Goal: Transaction & Acquisition: Purchase product/service

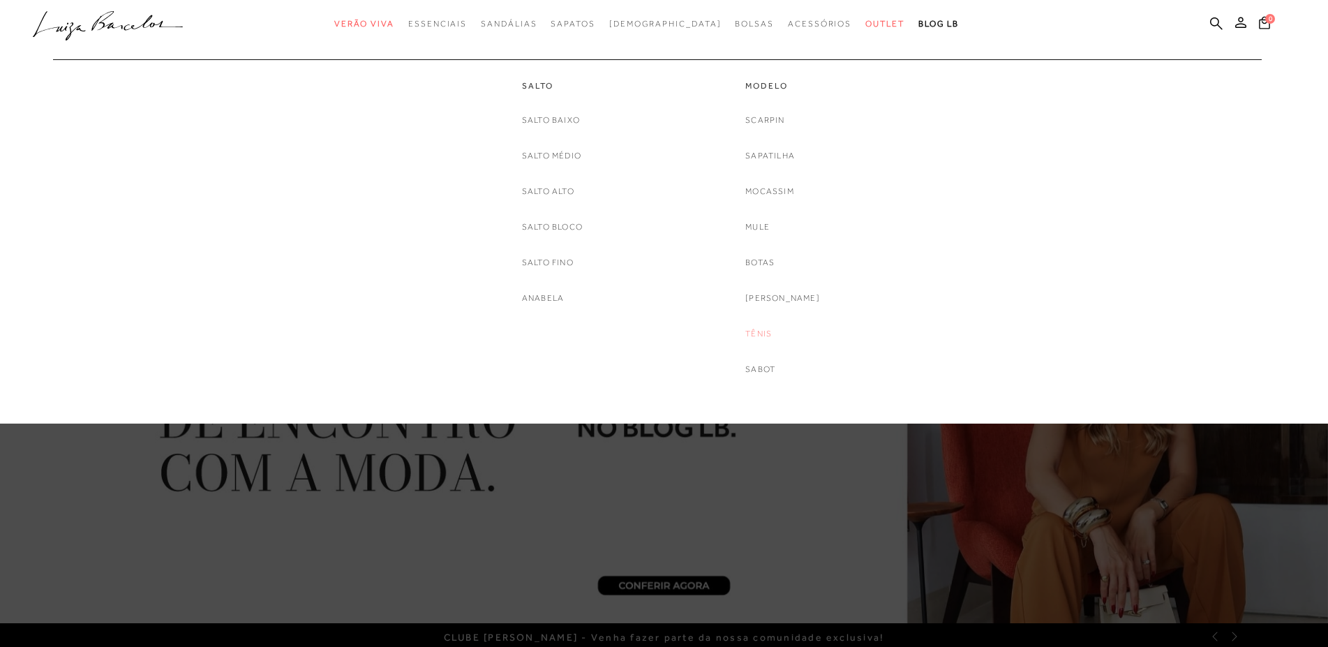
click at [772, 333] on link "Tênis" at bounding box center [758, 334] width 27 height 15
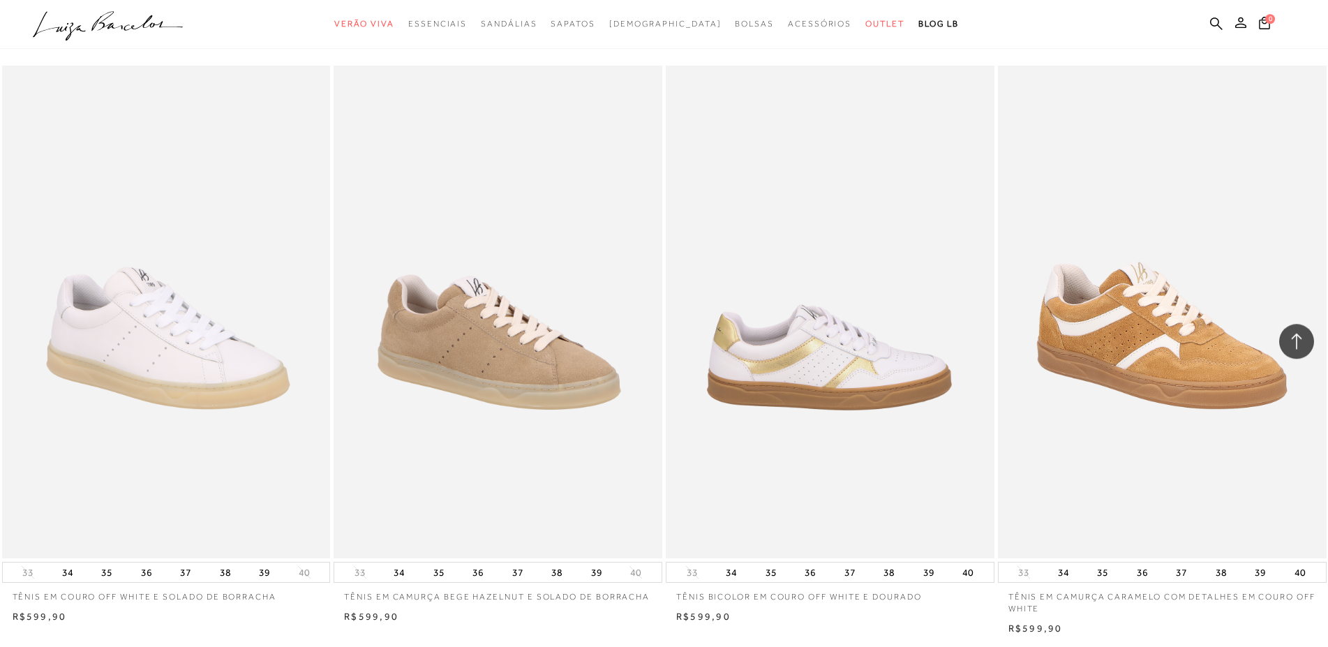
scroll to position [2491, 0]
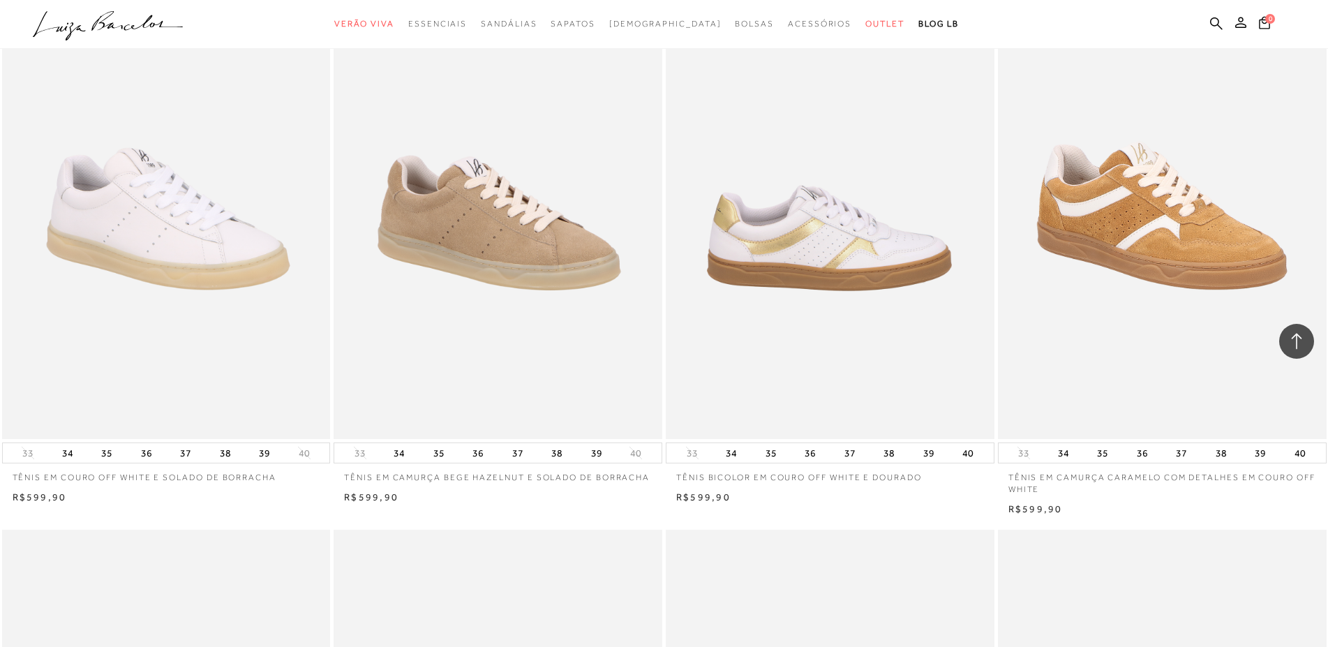
click at [876, 236] on img at bounding box center [830, 192] width 327 height 493
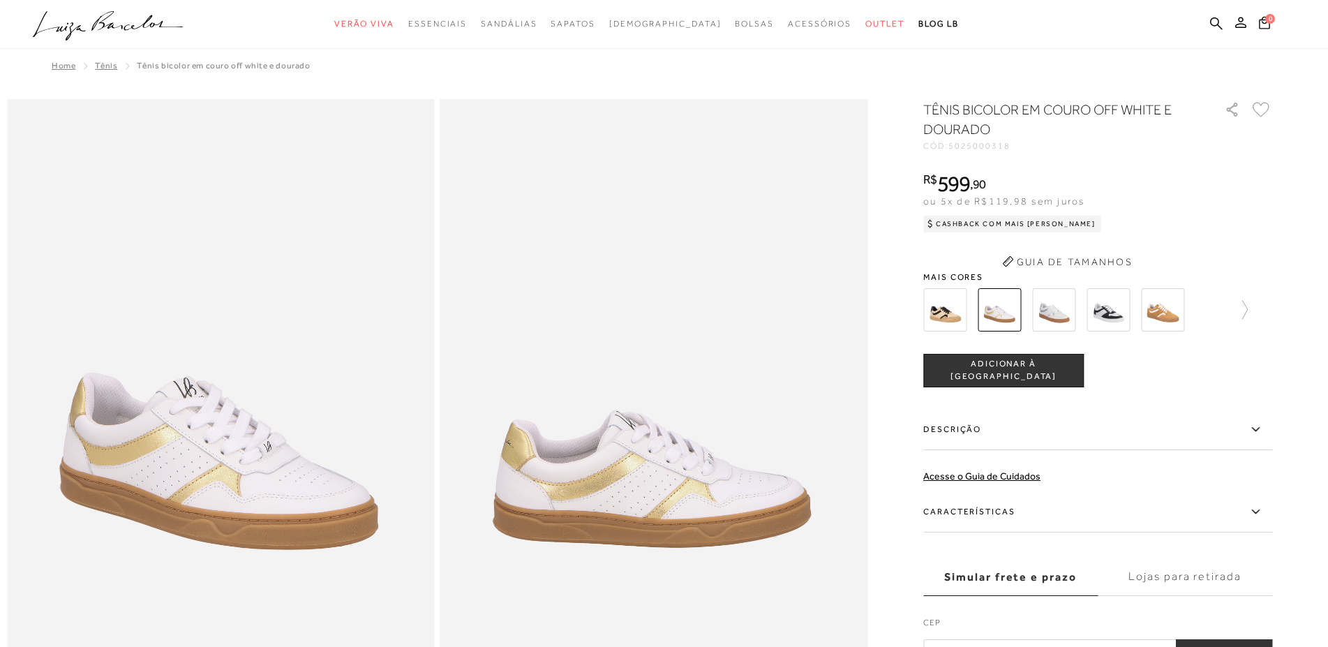
scroll to position [213, 0]
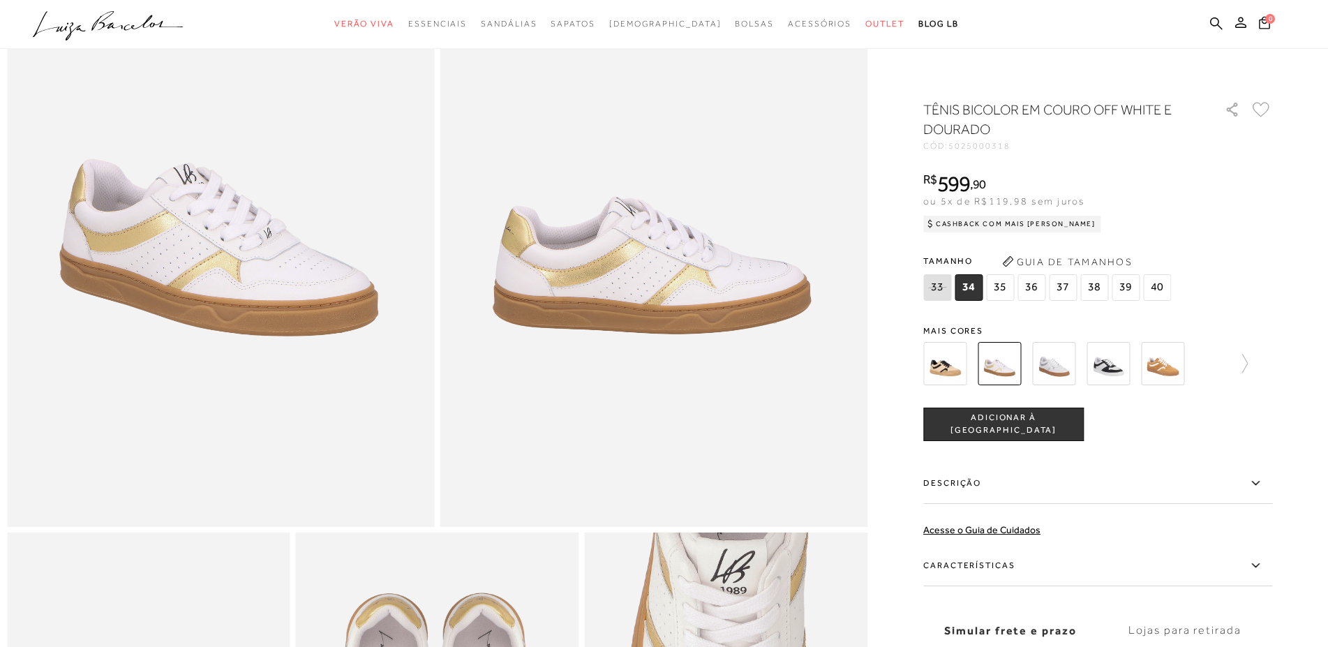
click at [1067, 368] on img at bounding box center [1053, 363] width 43 height 43
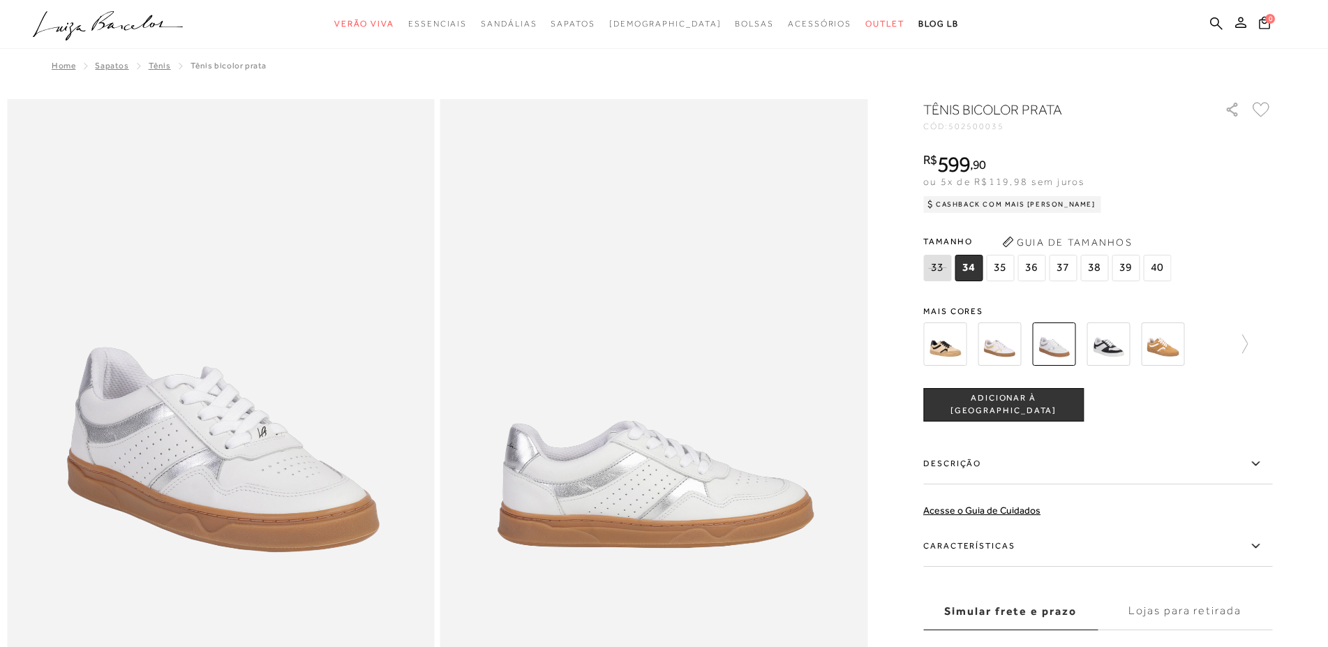
click at [993, 350] on img at bounding box center [998, 343] width 43 height 43
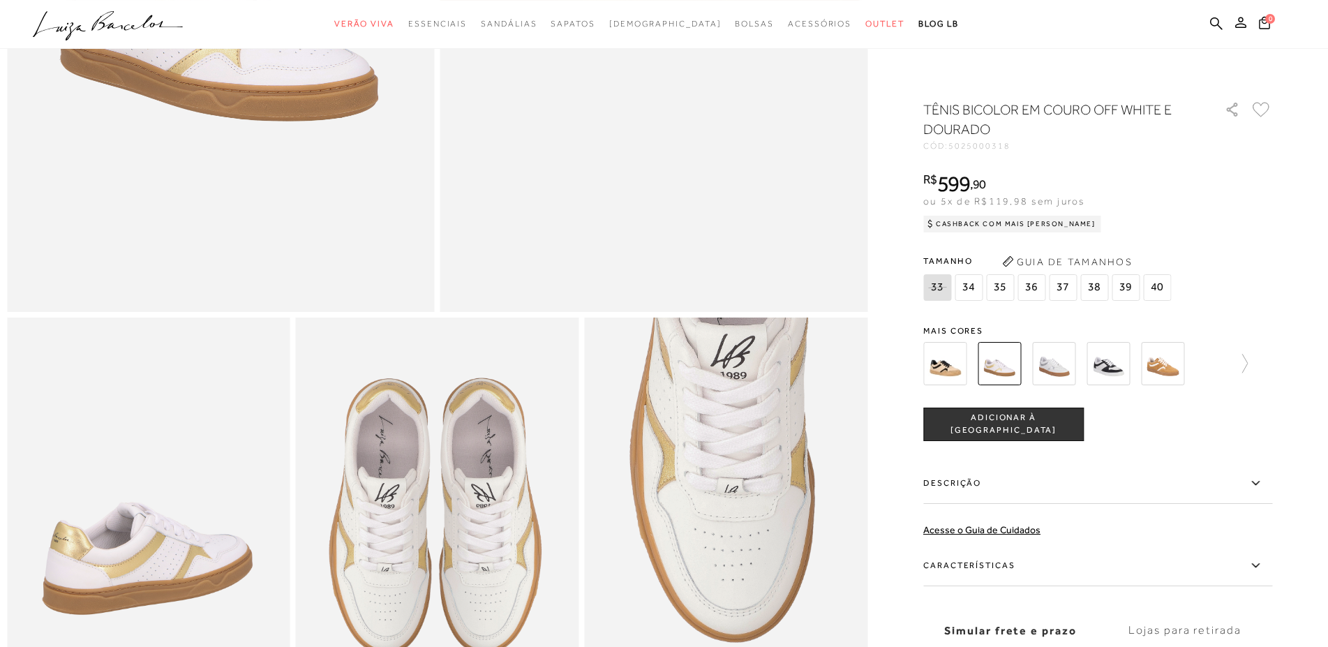
scroll to position [569, 0]
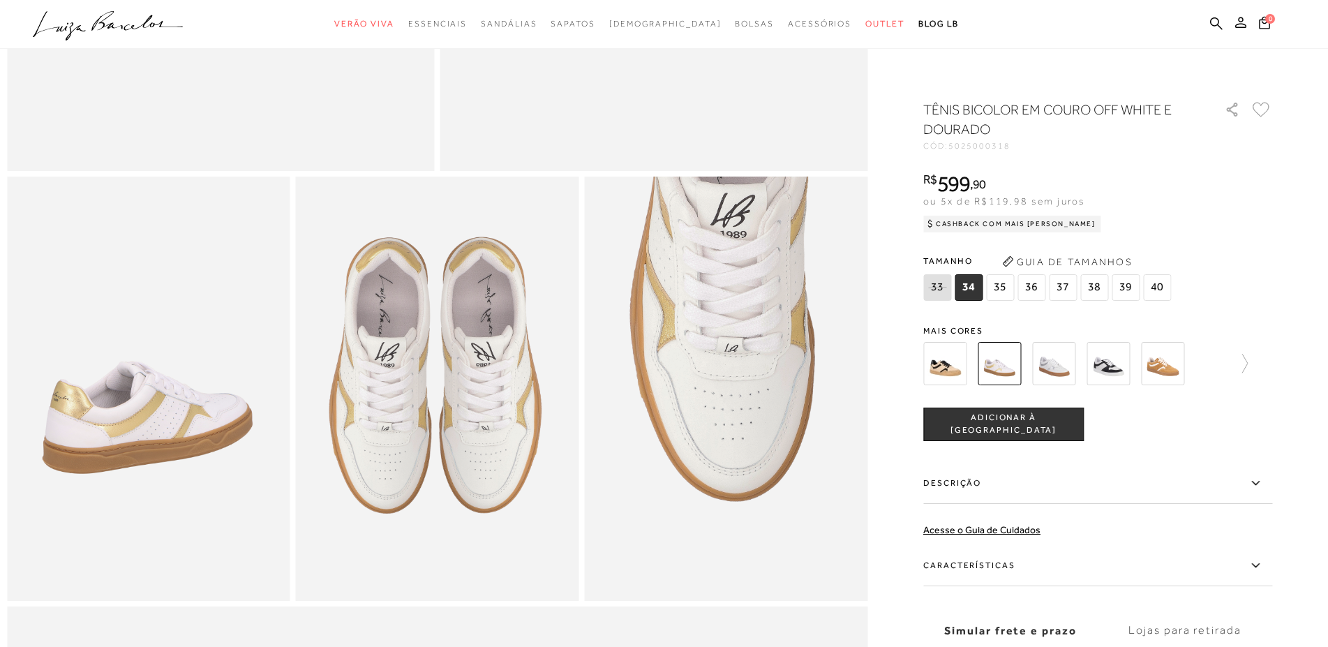
click at [1051, 364] on img at bounding box center [1053, 363] width 43 height 43
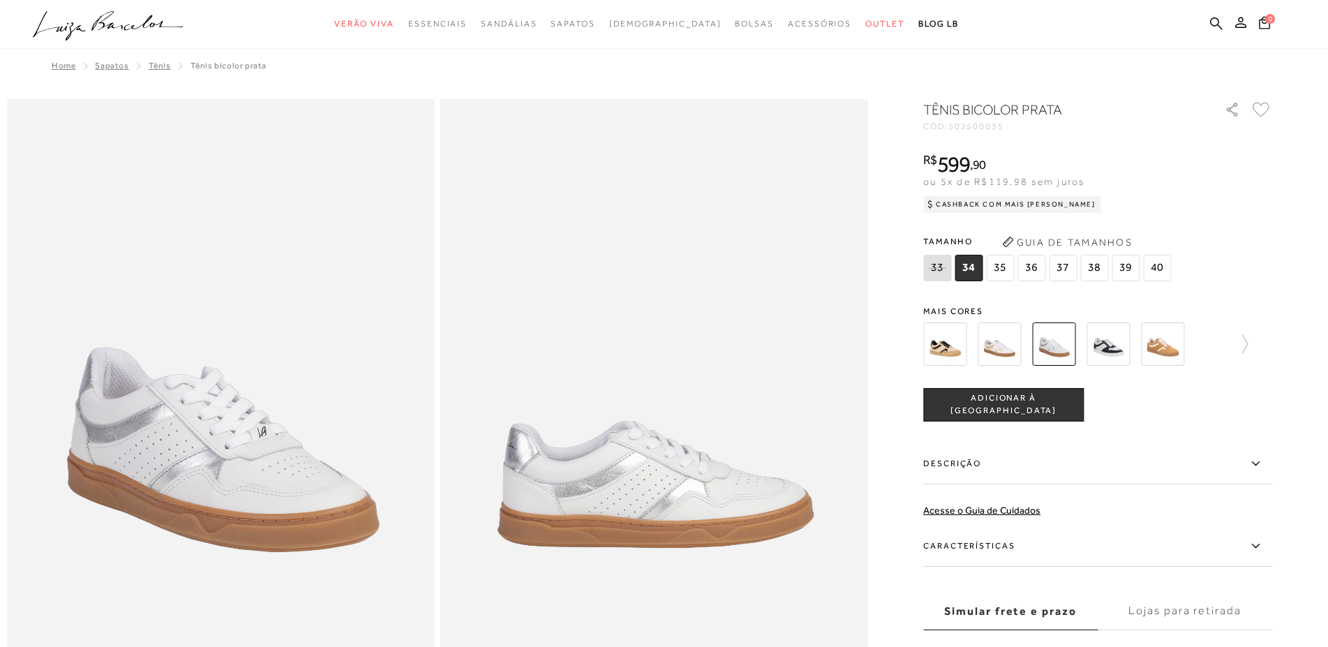
click at [940, 347] on img at bounding box center [944, 343] width 43 height 43
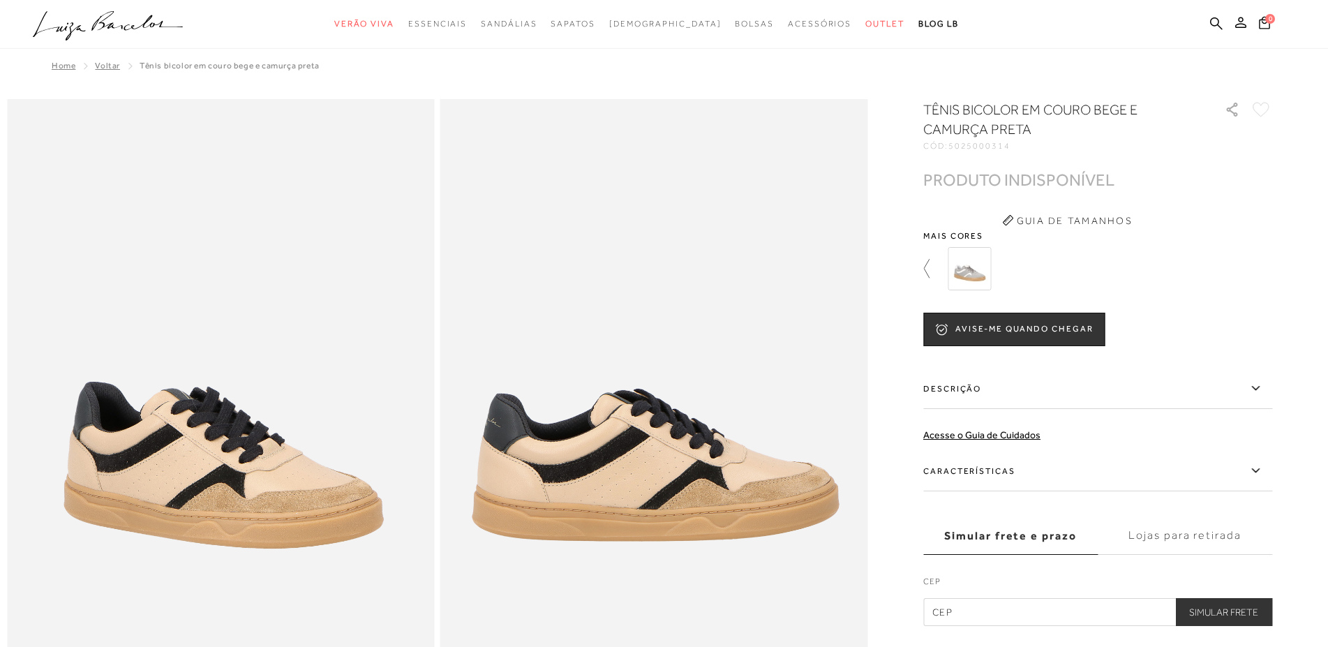
click at [933, 276] on icon at bounding box center [933, 269] width 20 height 20
click at [1042, 269] on img at bounding box center [1053, 268] width 43 height 43
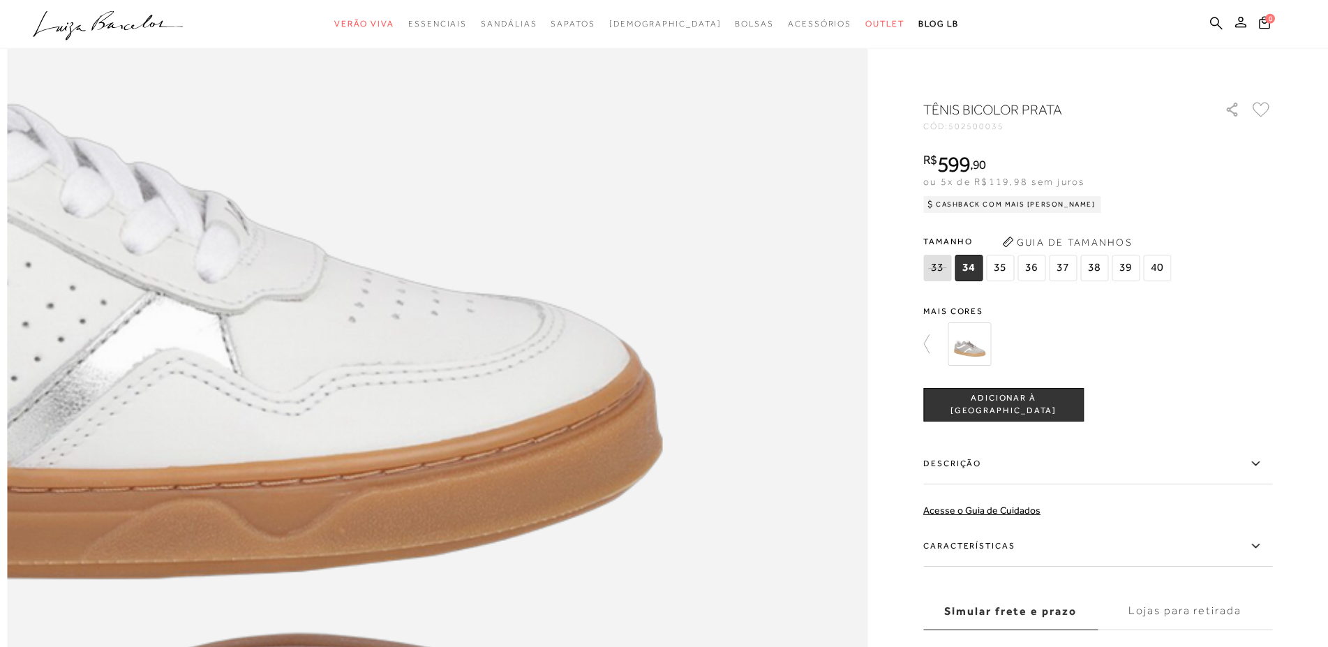
scroll to position [1281, 0]
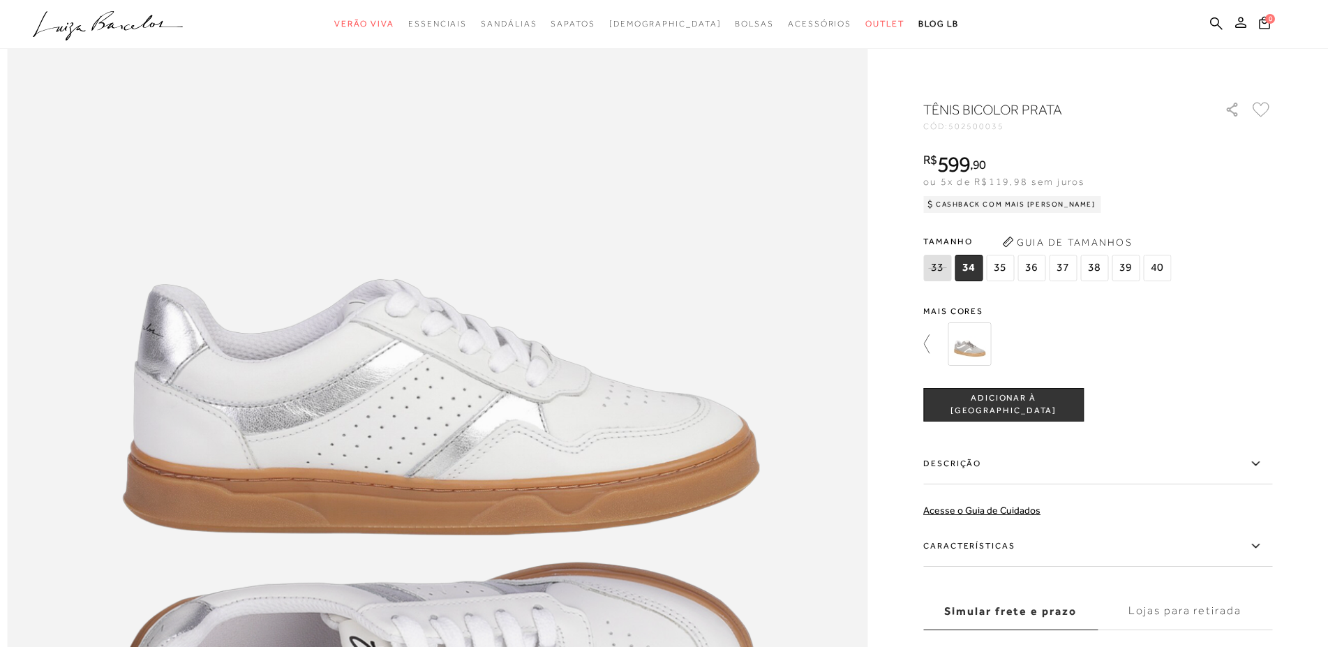
click at [931, 338] on icon at bounding box center [933, 344] width 20 height 20
click at [1021, 338] on img at bounding box center [998, 343] width 43 height 43
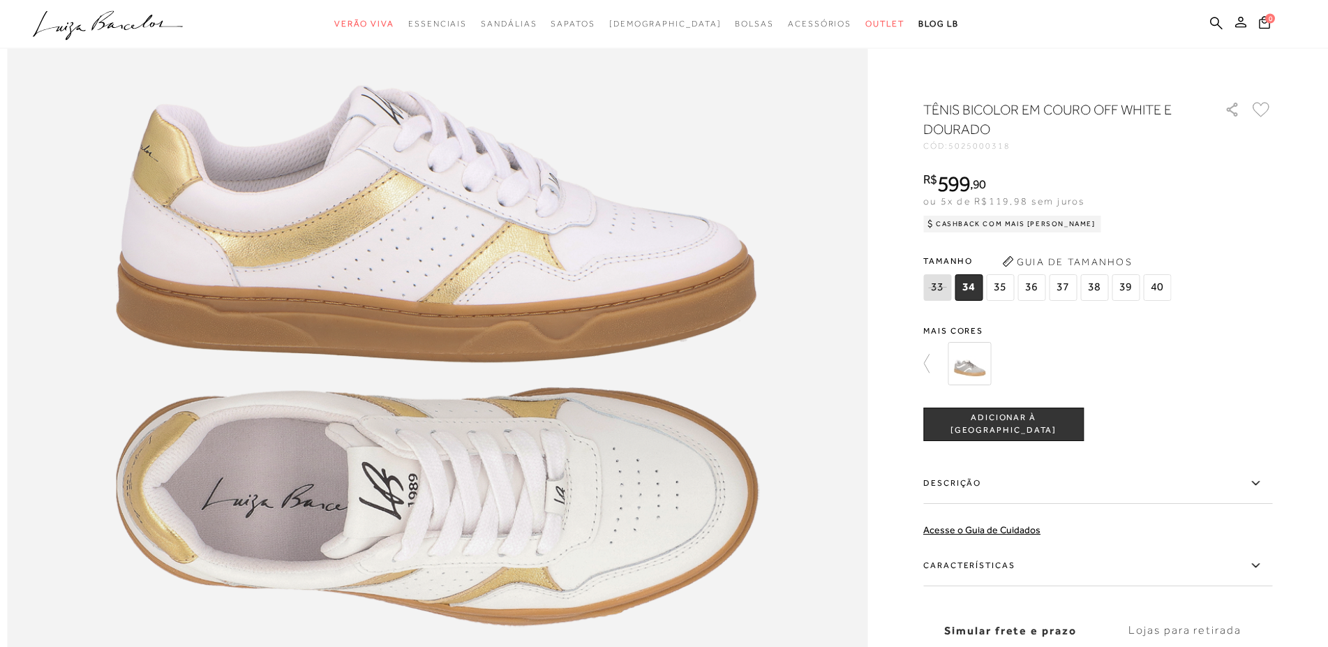
scroll to position [1423, 0]
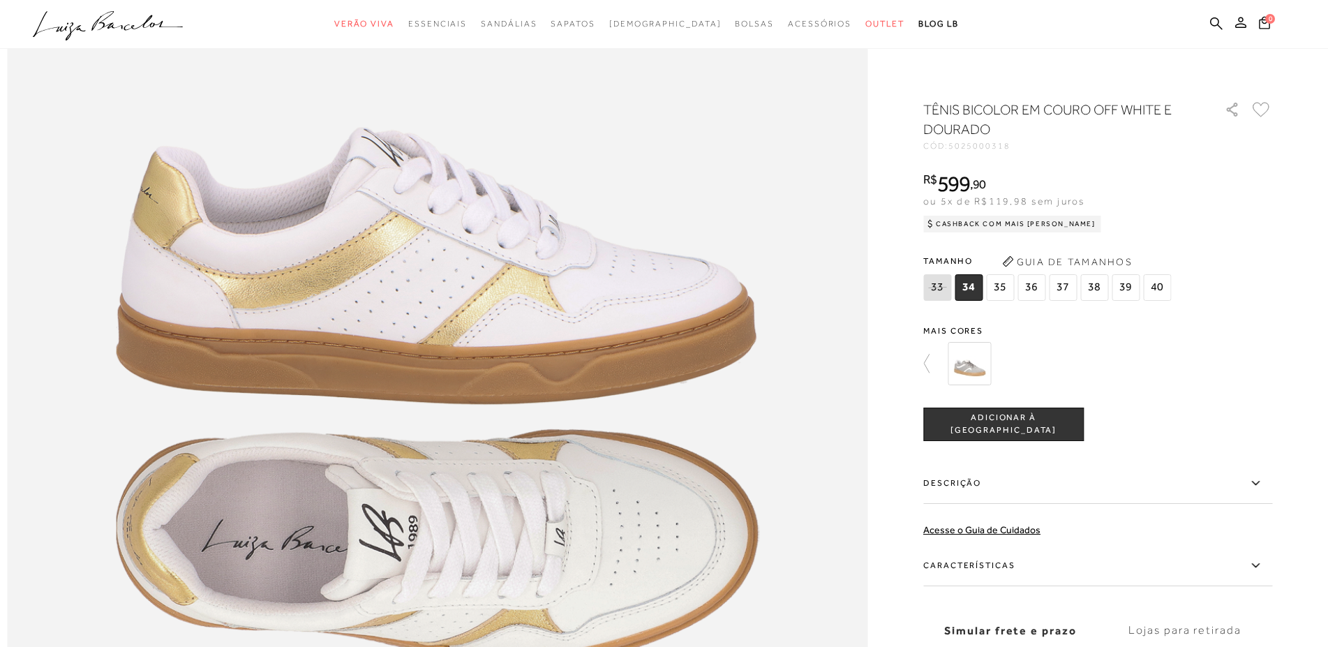
click at [1070, 280] on span "37" at bounding box center [1063, 287] width 28 height 27
click at [1040, 422] on span "ADICIONAR À [GEOGRAPHIC_DATA]" at bounding box center [1003, 424] width 159 height 24
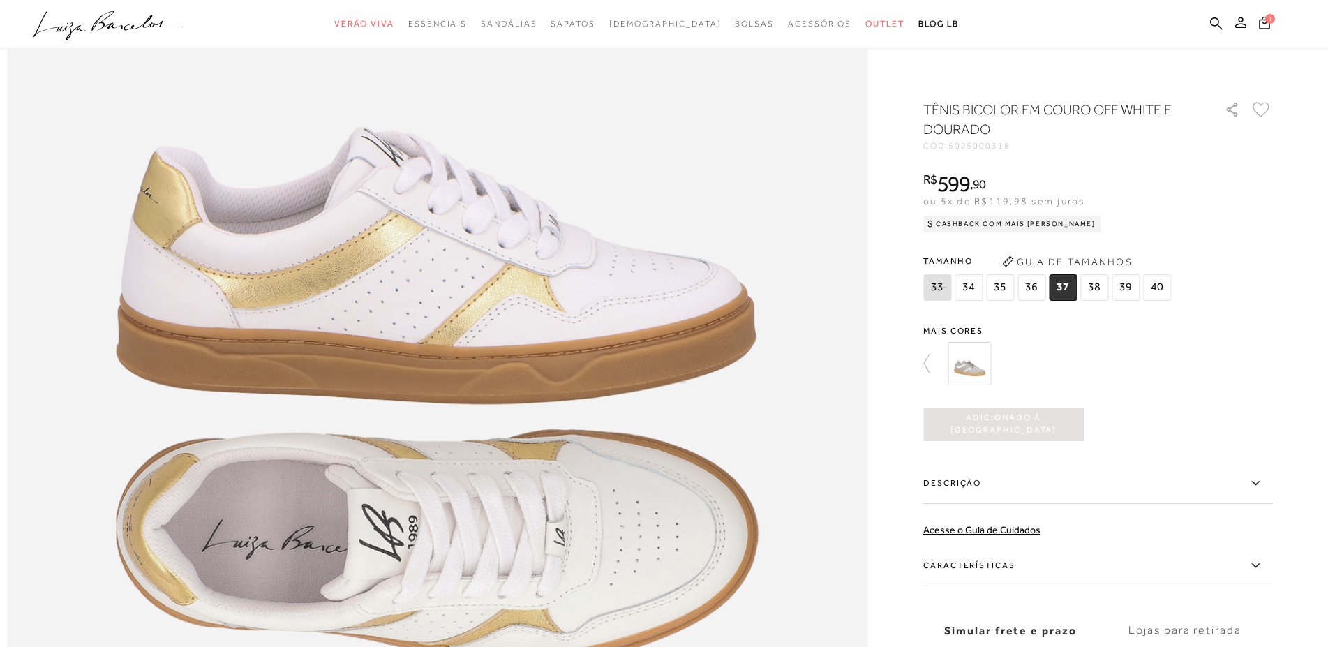
click at [1264, 29] on button "1" at bounding box center [1264, 24] width 20 height 19
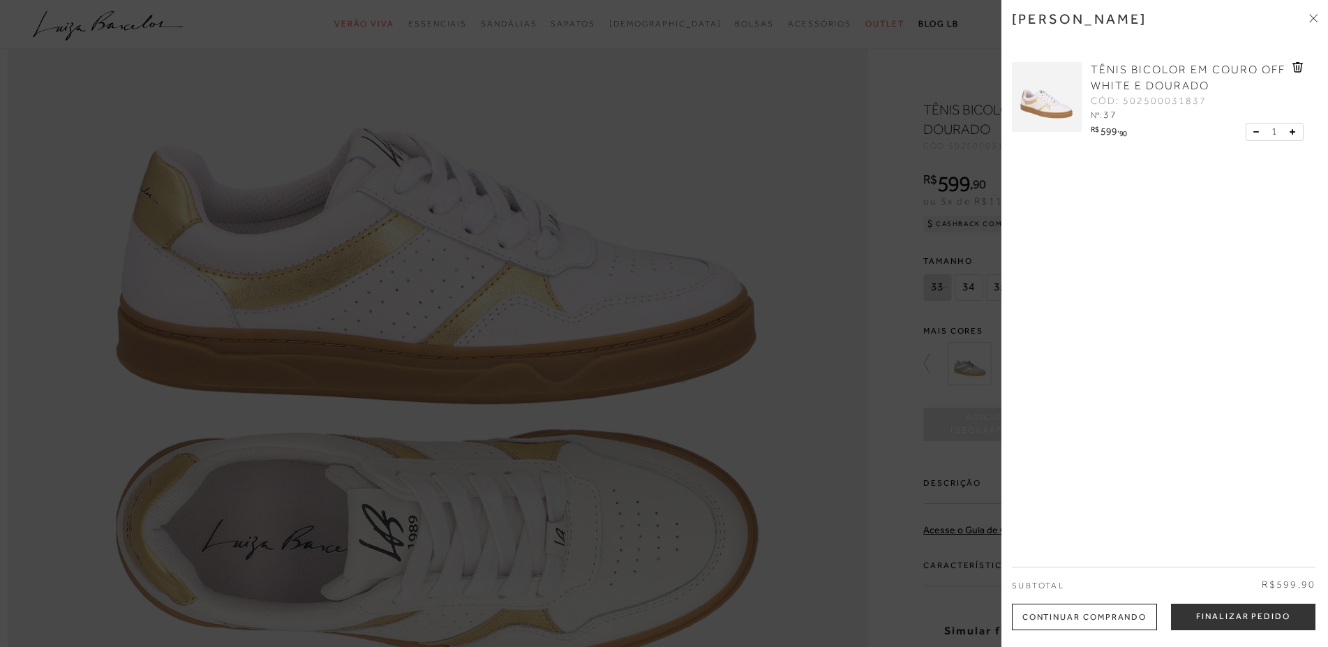
click at [1183, 350] on div "[PERSON_NAME] TÊNIS BICOLOR EM COURO OFF WHITE E DOURADO CÓD: 502500031837 Nº: …" at bounding box center [1164, 323] width 327 height 647
click at [621, 172] on div at bounding box center [664, 323] width 1328 height 647
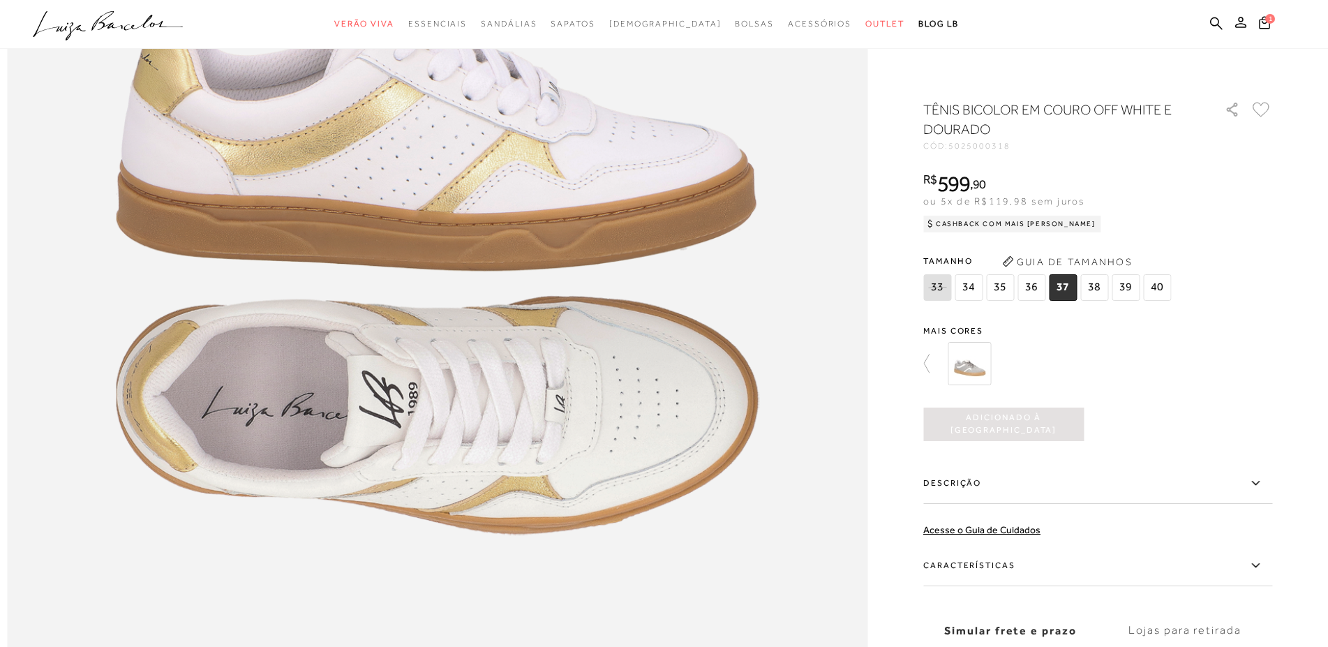
scroll to position [1637, 0]
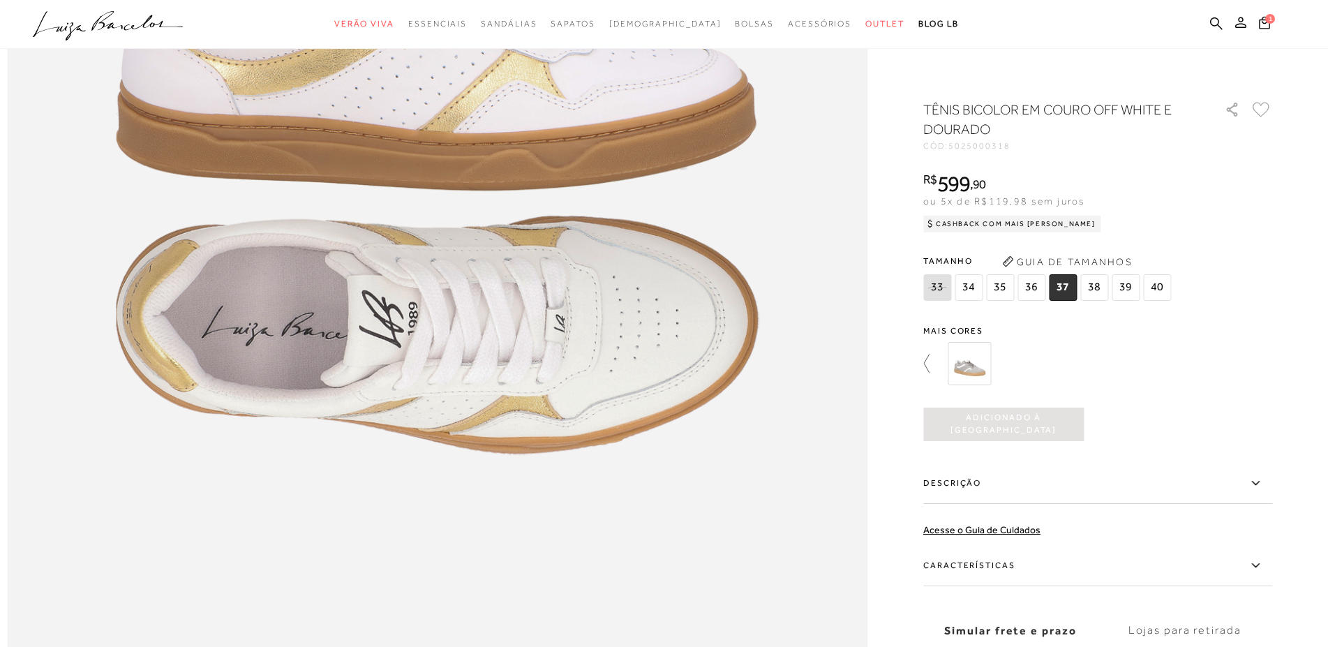
click at [934, 366] on icon at bounding box center [933, 364] width 20 height 20
click at [1055, 363] on div at bounding box center [1105, 364] width 324 height 52
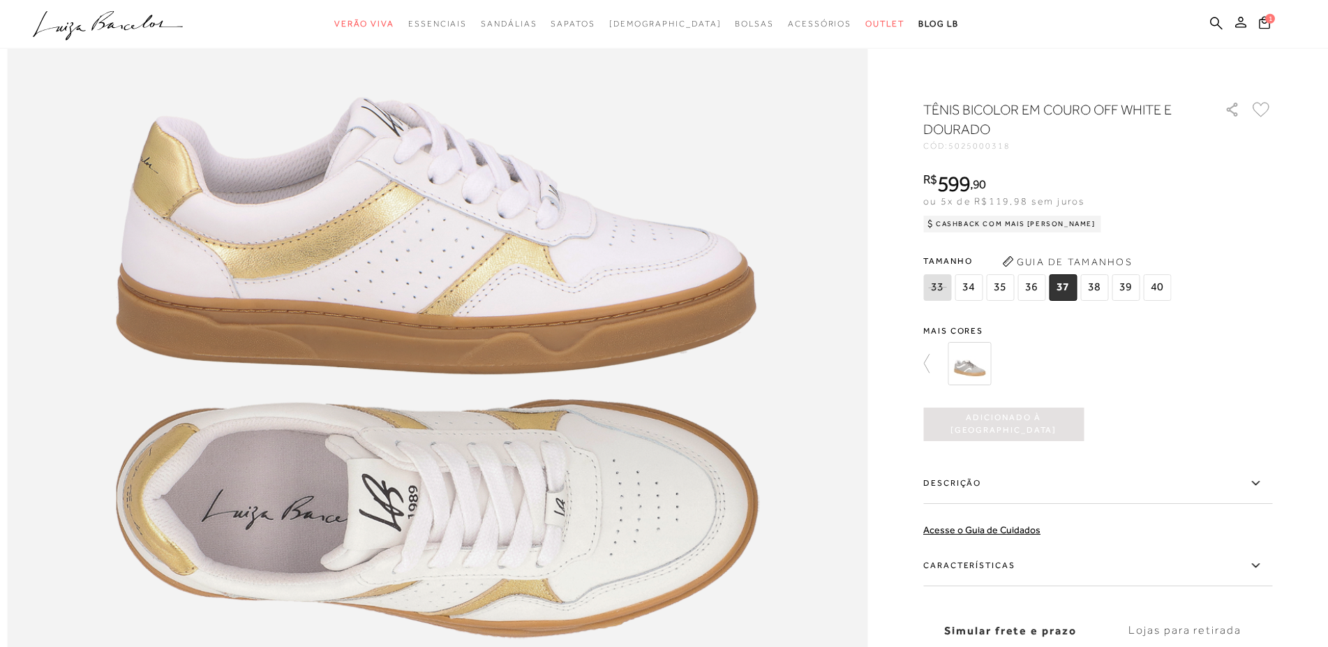
scroll to position [1423, 0]
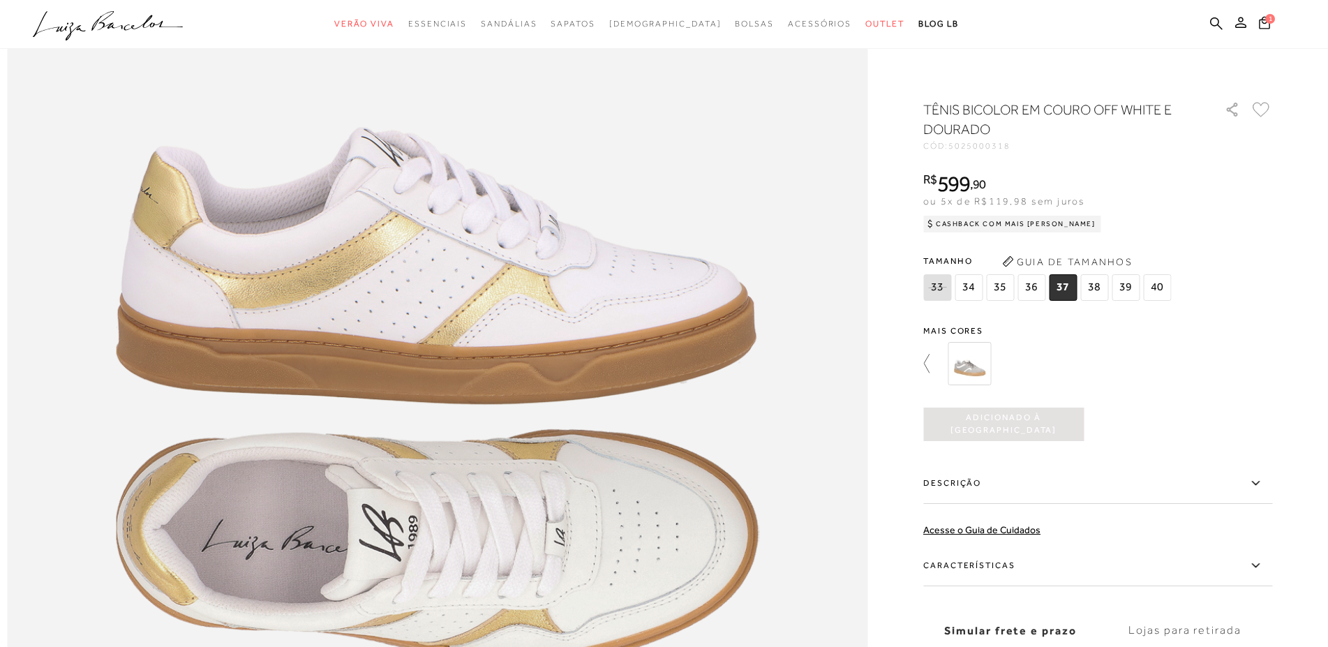
click at [930, 364] on icon at bounding box center [933, 364] width 20 height 20
click at [1031, 361] on div at bounding box center [1069, 364] width 300 height 52
click at [1045, 363] on img at bounding box center [1053, 363] width 43 height 43
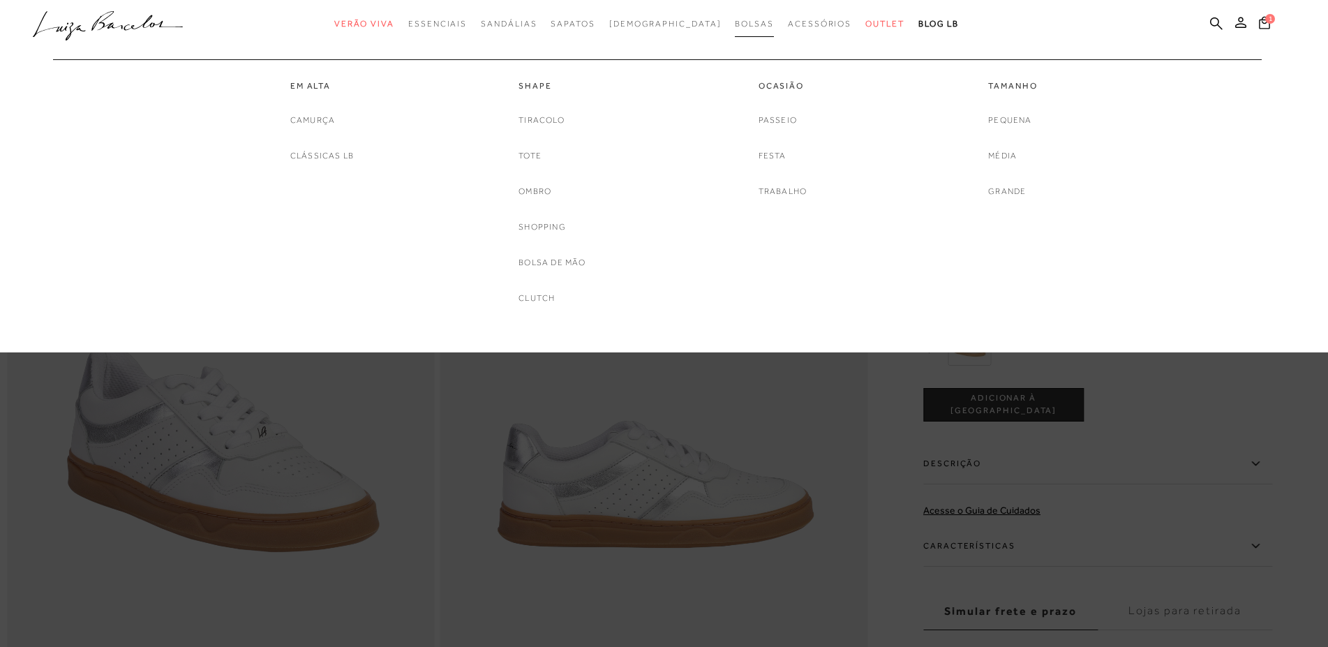
click at [735, 20] on span "Bolsas" at bounding box center [754, 24] width 39 height 10
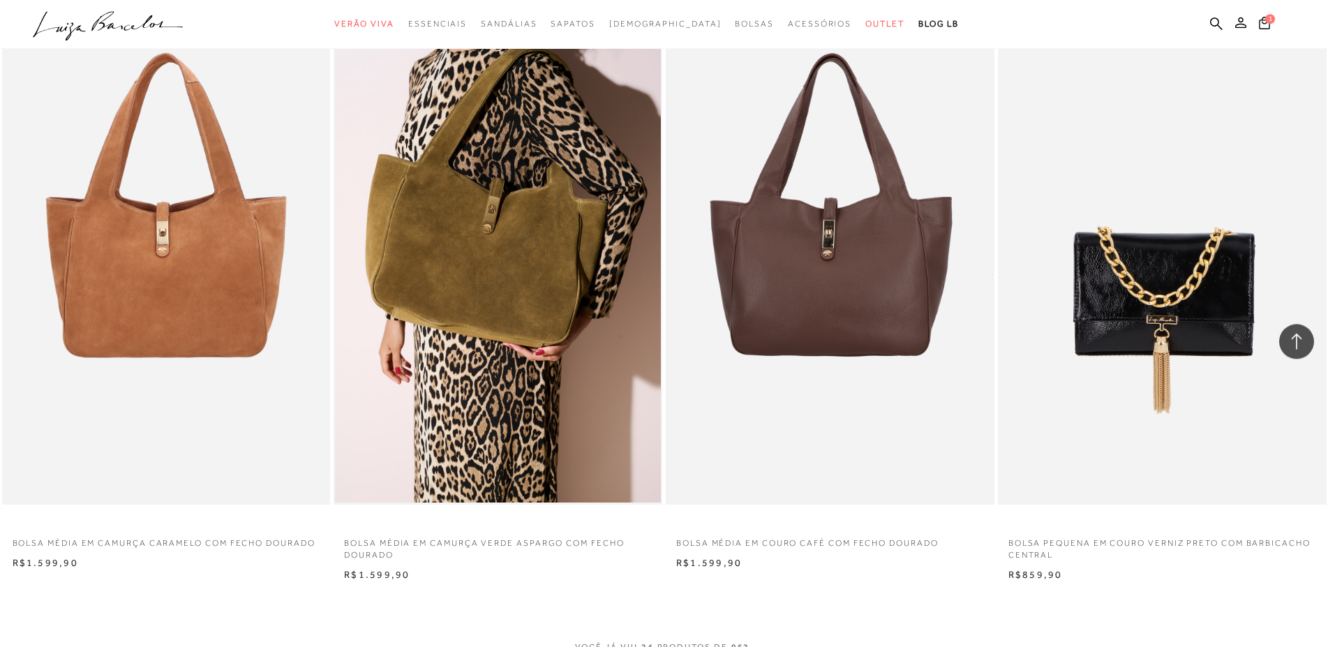
scroll to position [3060, 0]
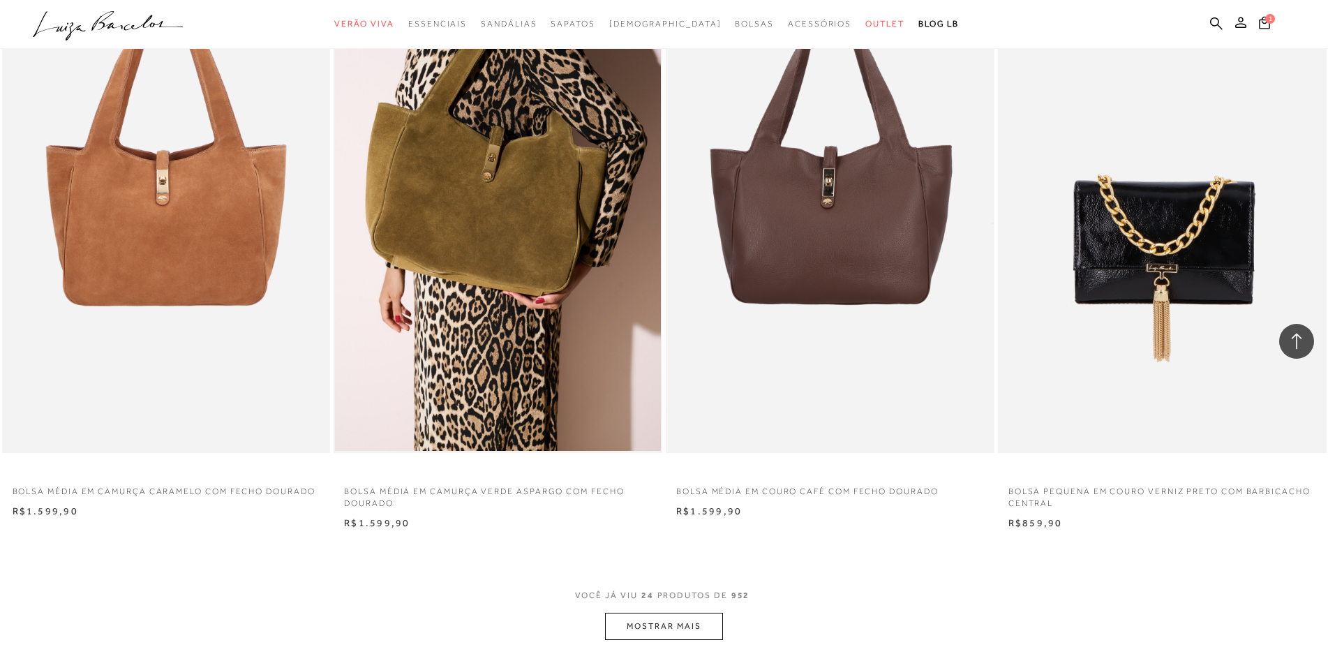
click at [638, 620] on button "MOSTRAR MAIS" at bounding box center [663, 626] width 117 height 27
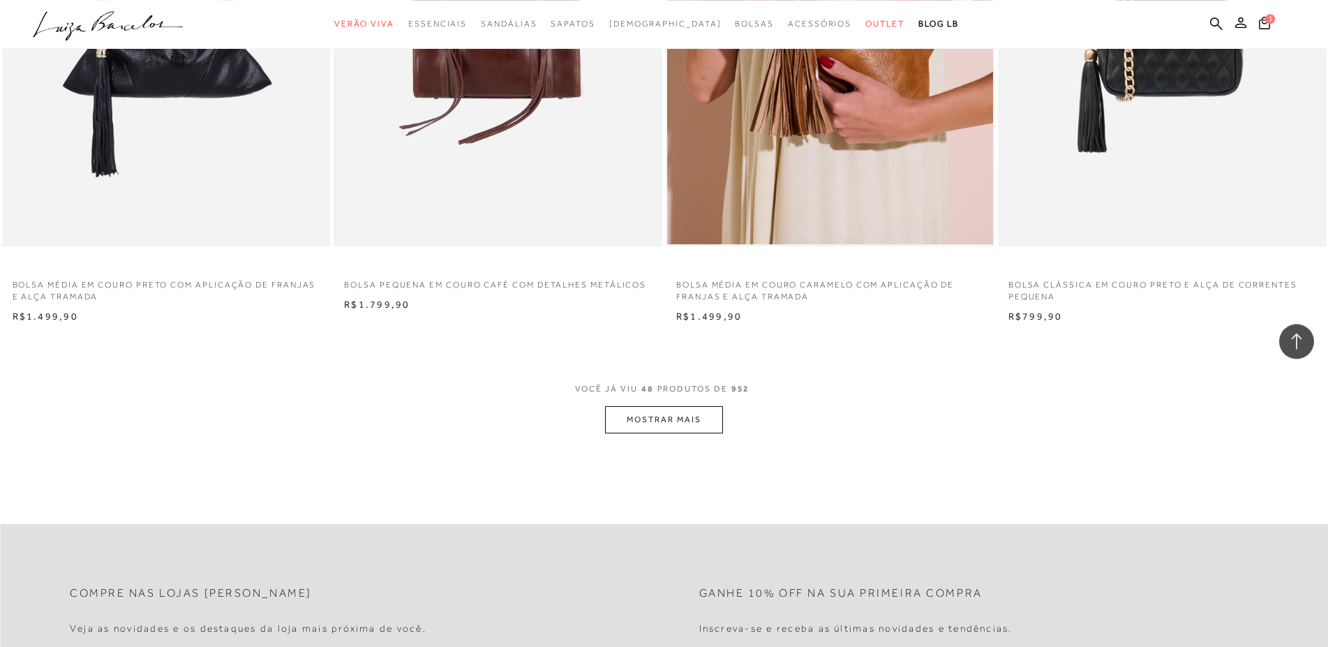
scroll to position [6738, 0]
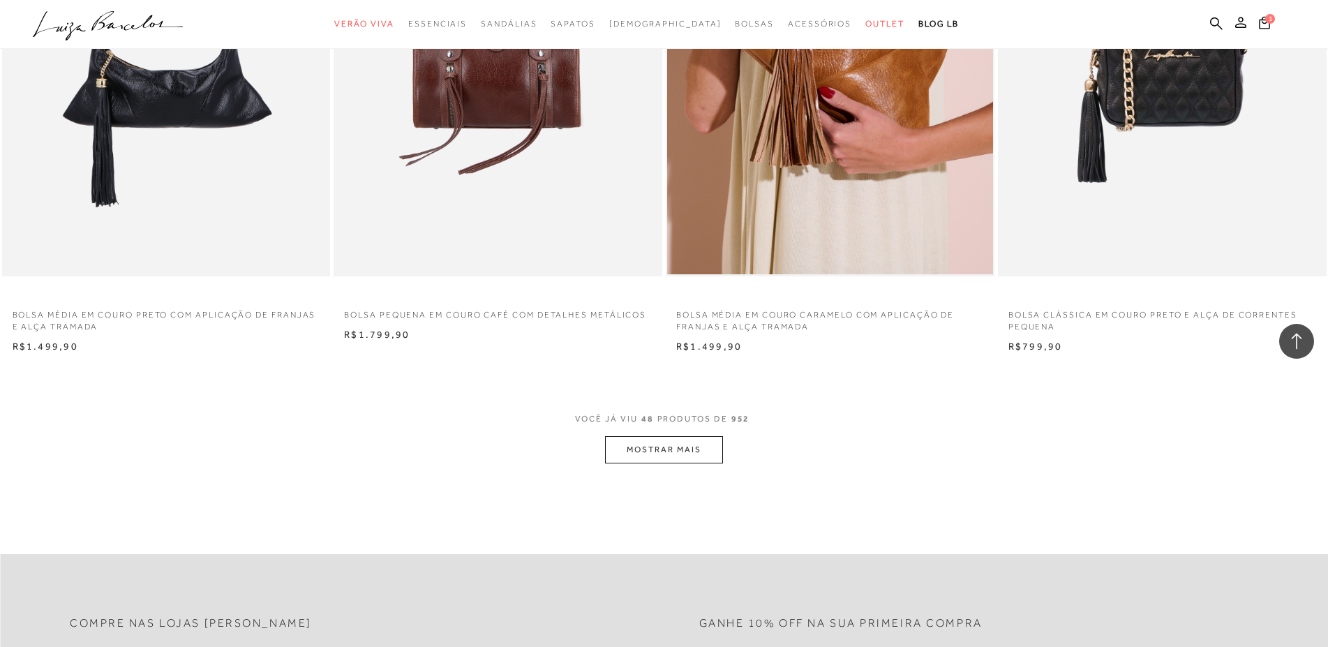
click at [650, 459] on button "MOSTRAR MAIS" at bounding box center [663, 449] width 117 height 27
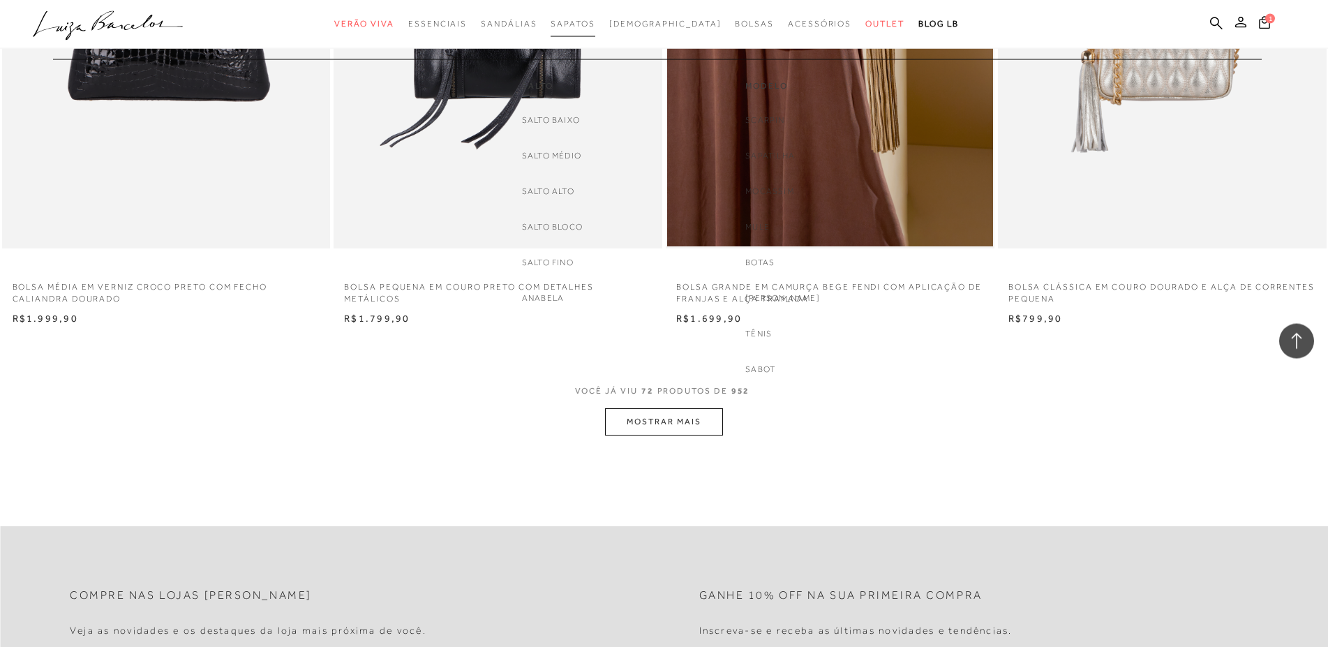
scroll to position [10296, 0]
